Goal: Information Seeking & Learning: Learn about a topic

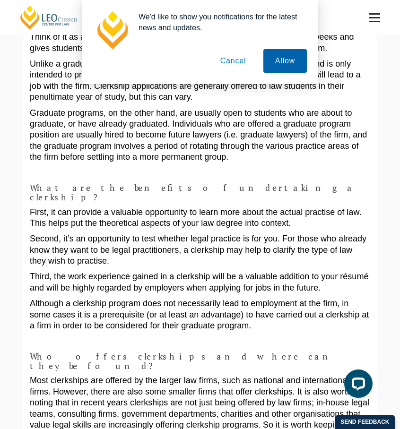
click at [273, 61] on button "Allow" at bounding box center [285, 61] width 44 height 24
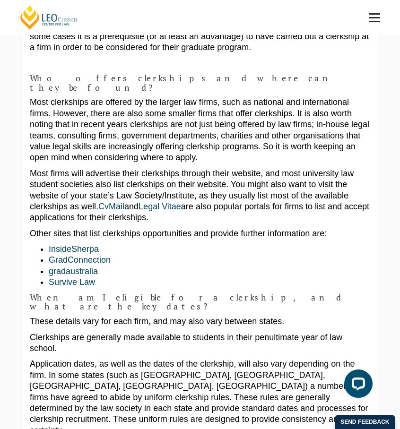
scroll to position [491, 0]
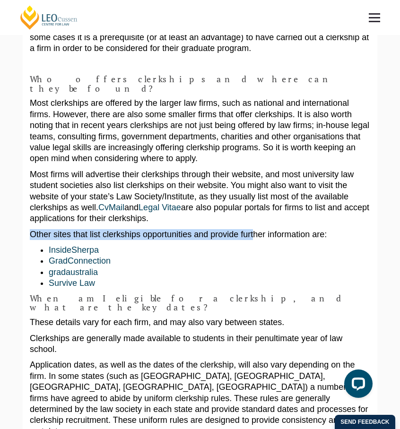
drag, startPoint x: 31, startPoint y: 199, endPoint x: 247, endPoint y: 197, distance: 215.7
click at [247, 229] on p "Other sites that list clerkships opportunities and provide further information …" at bounding box center [200, 234] width 341 height 11
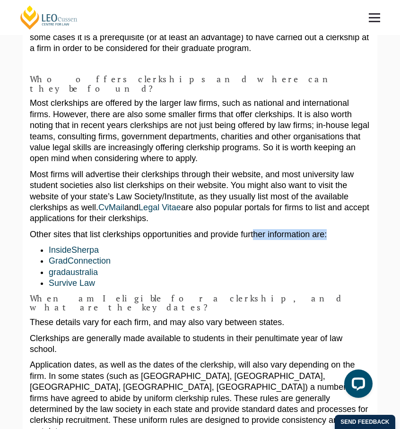
drag, startPoint x: 247, startPoint y: 197, endPoint x: 358, endPoint y: 197, distance: 111.6
click at [358, 229] on p "Other sites that list clerkships opportunities and provide further information …" at bounding box center [200, 234] width 341 height 11
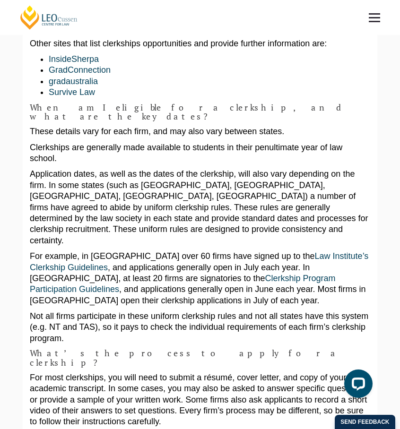
scroll to position [685, 0]
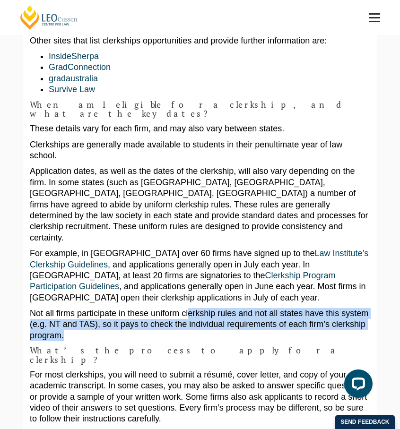
drag, startPoint x: 183, startPoint y: 227, endPoint x: 214, endPoint y: 259, distance: 44.1
click at [214, 308] on p "Not all firms participate in these uniform clerkship rules and not all states h…" at bounding box center [200, 324] width 341 height 33
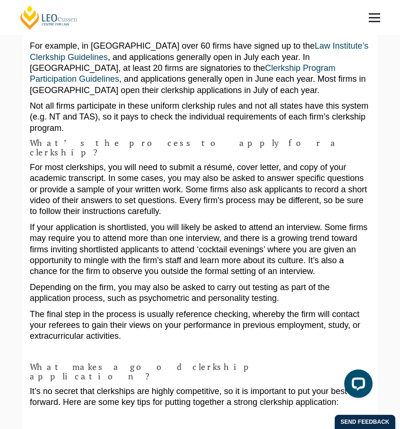
scroll to position [909, 0]
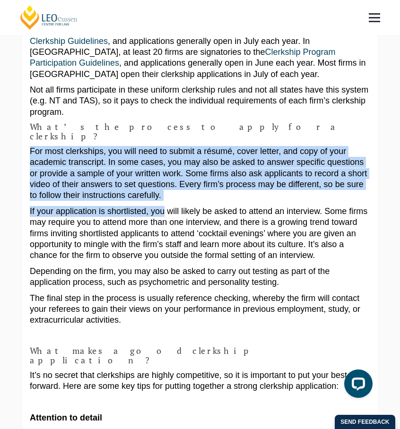
drag, startPoint x: 147, startPoint y: 51, endPoint x: 160, endPoint y: 122, distance: 71.7
click at [160, 121] on div "A clerkship can be a great way to sample life in a law firm and can even be a s…" at bounding box center [200, 127] width 341 height 1820
click at [160, 206] on p "If your application is shortlisted, you will likely be asked to attend an inter…" at bounding box center [200, 233] width 341 height 55
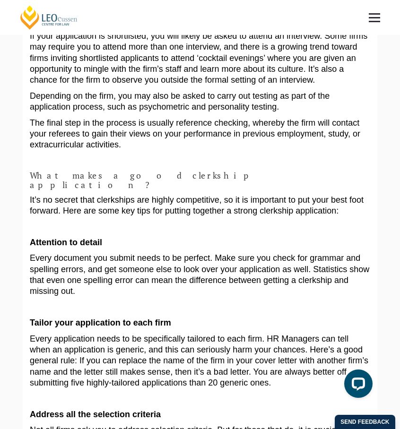
scroll to position [1085, 0]
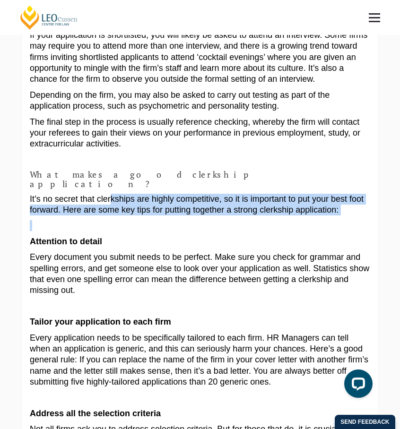
drag, startPoint x: 110, startPoint y: 89, endPoint x: 256, endPoint y: 134, distance: 152.3
click at [256, 236] on p "Attention to detail" at bounding box center [200, 241] width 341 height 11
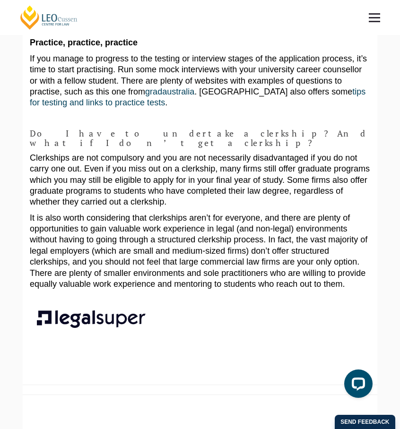
scroll to position [1517, 0]
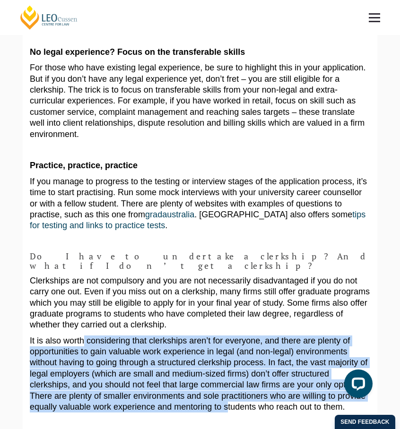
drag, startPoint x: 80, startPoint y: 210, endPoint x: 162, endPoint y: 291, distance: 115.4
click at [165, 418] on p at bounding box center [200, 423] width 341 height 11
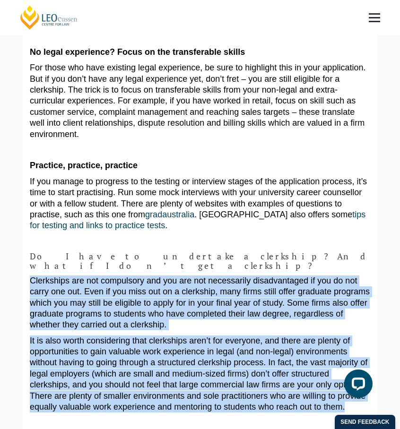
drag, startPoint x: 262, startPoint y: 278, endPoint x: 28, endPoint y: 147, distance: 267.8
